Goal: Information Seeking & Learning: Find specific page/section

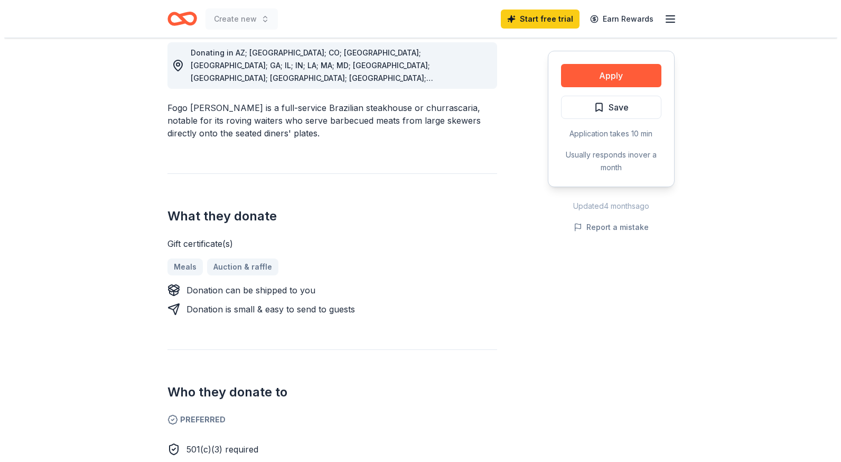
scroll to position [264, 0]
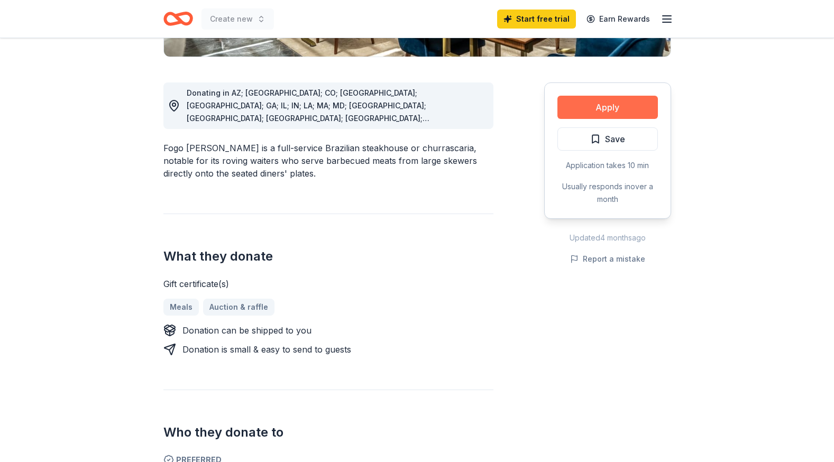
click at [608, 106] on button "Apply" at bounding box center [607, 107] width 100 height 23
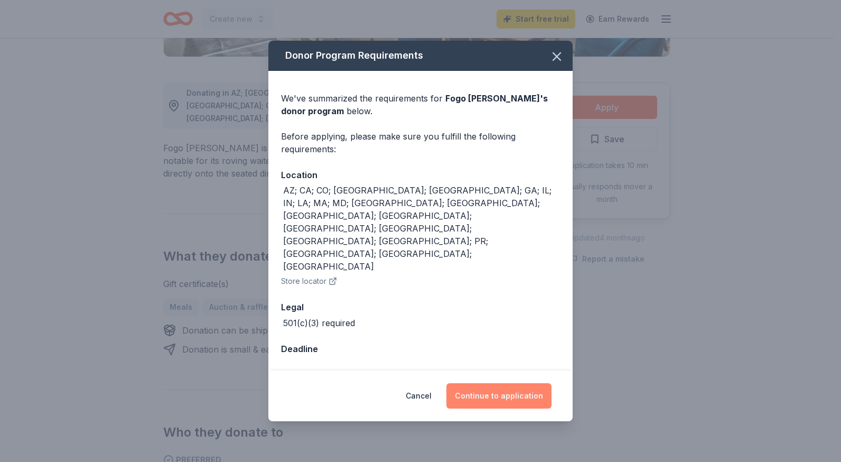
click at [503, 383] on button "Continue to application" at bounding box center [499, 395] width 105 height 25
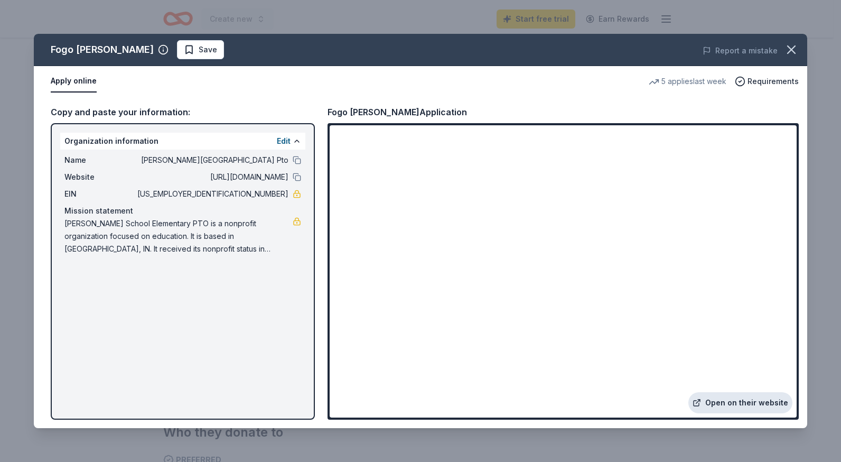
click at [728, 398] on link "Open on their website" at bounding box center [741, 402] width 104 height 21
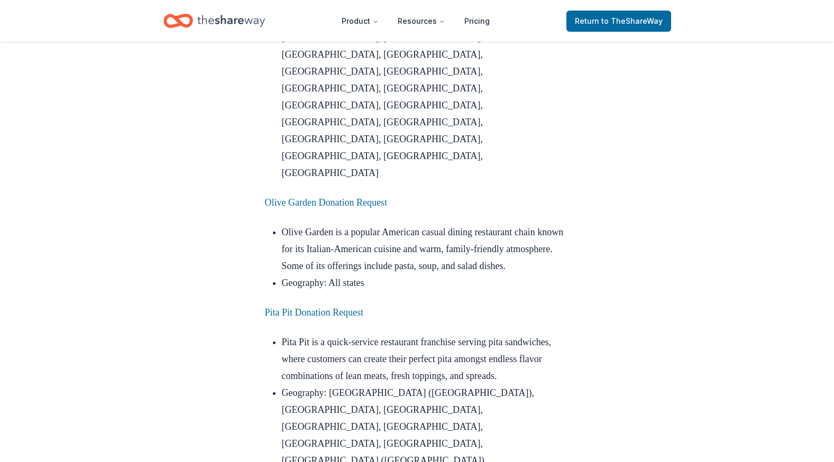
scroll to position [2643, 0]
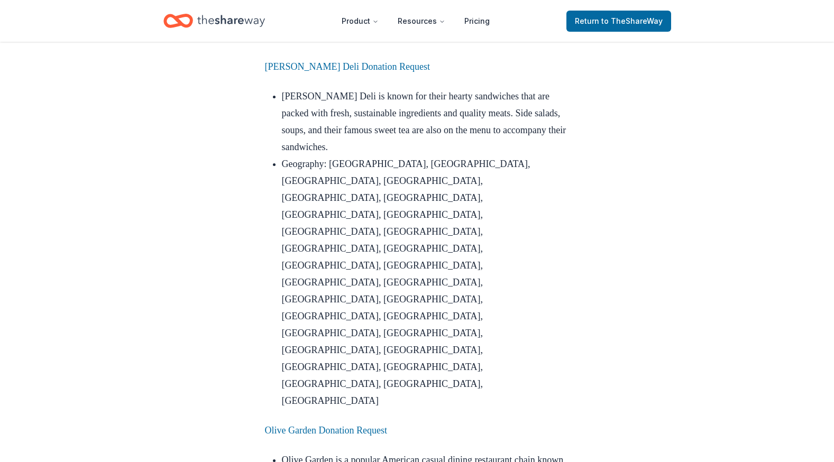
scroll to position [2484, 0]
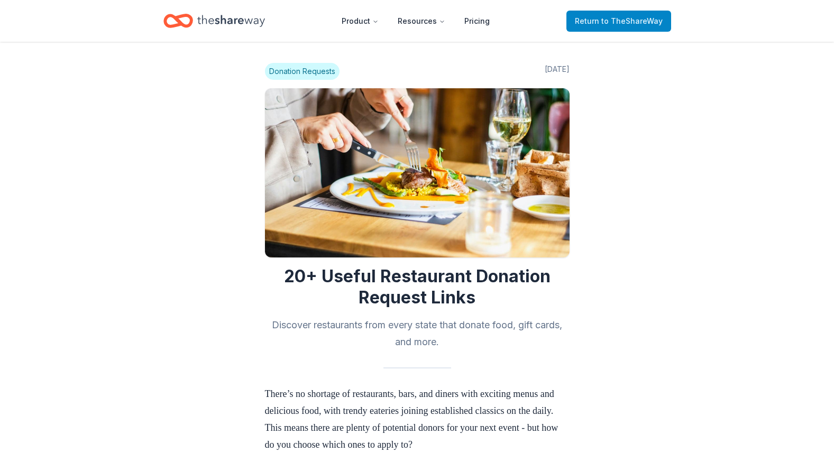
click at [594, 21] on span "Return to TheShareWay" at bounding box center [619, 21] width 88 height 13
